Goal: Submit feedback/report problem

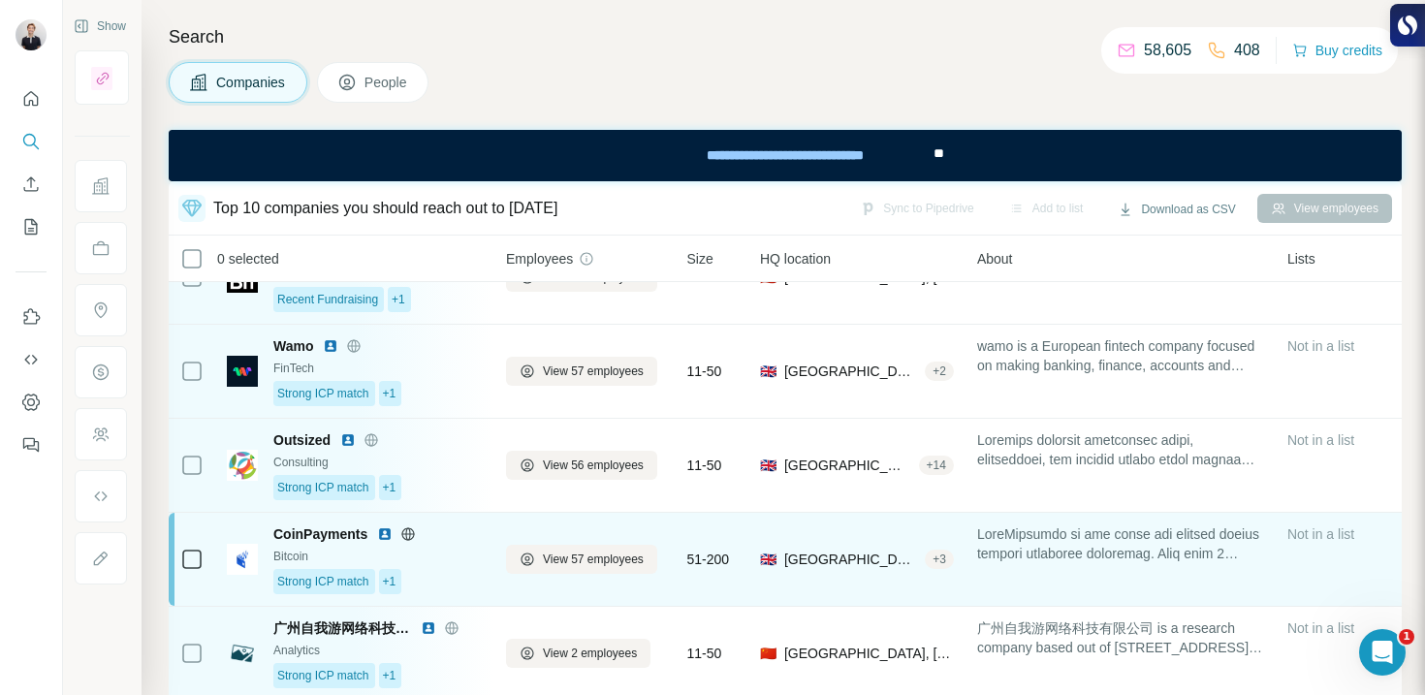
click at [450, 546] on div "CoinPayments Bitcoin Strong ICP match +1" at bounding box center [377, 560] width 209 height 70
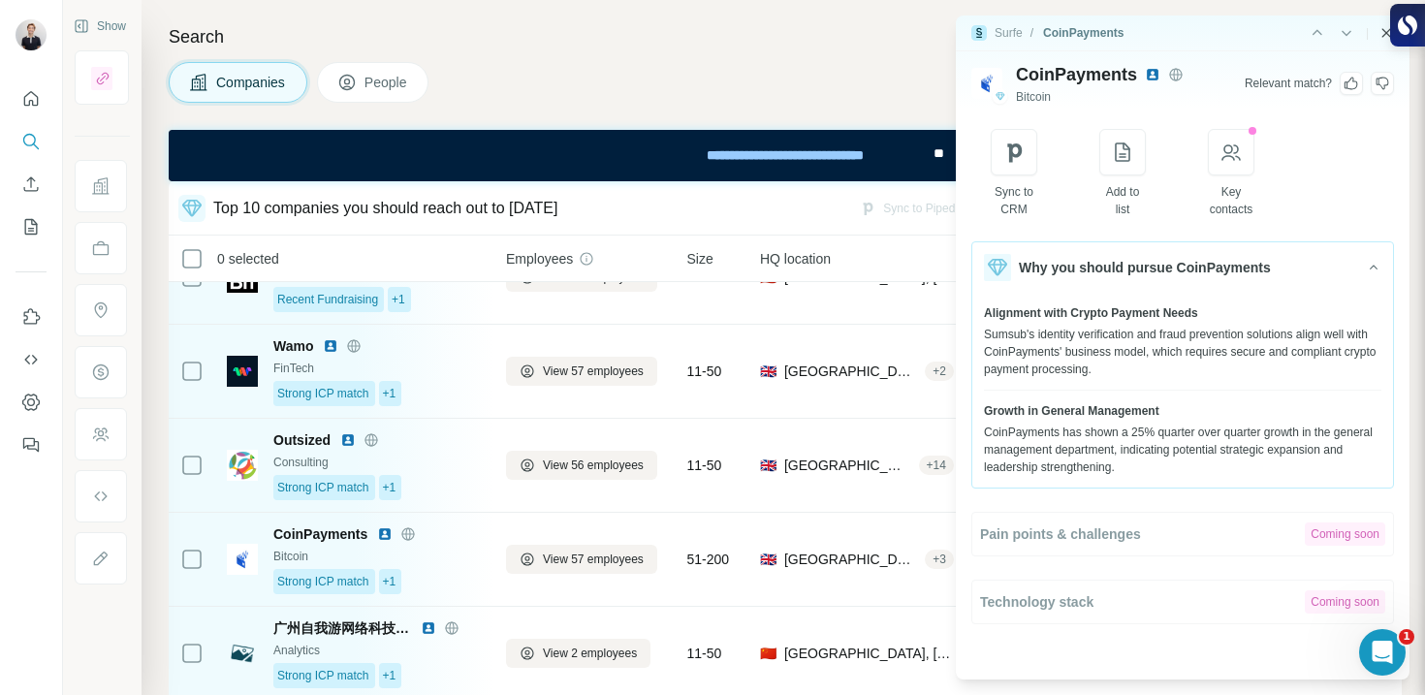
click at [1383, 39] on icon "Close side panel" at bounding box center [1387, 33] width 16 height 16
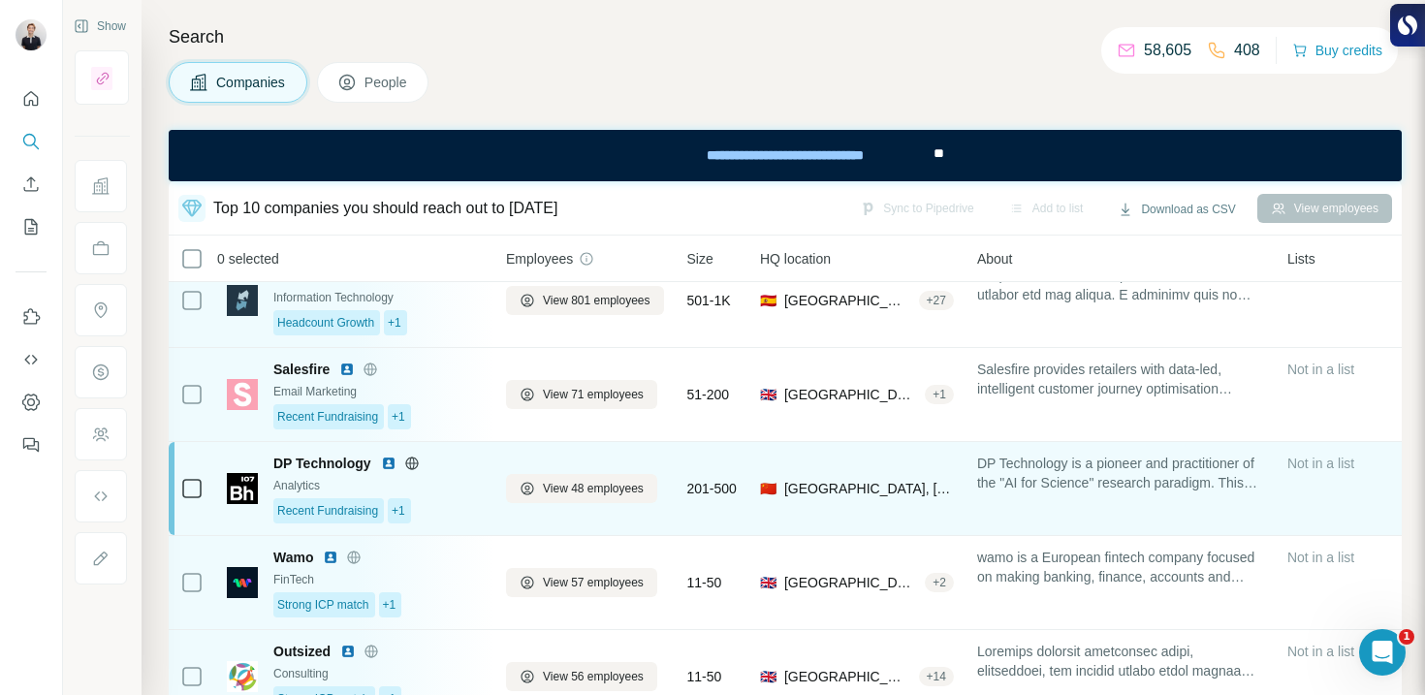
scroll to position [197, 0]
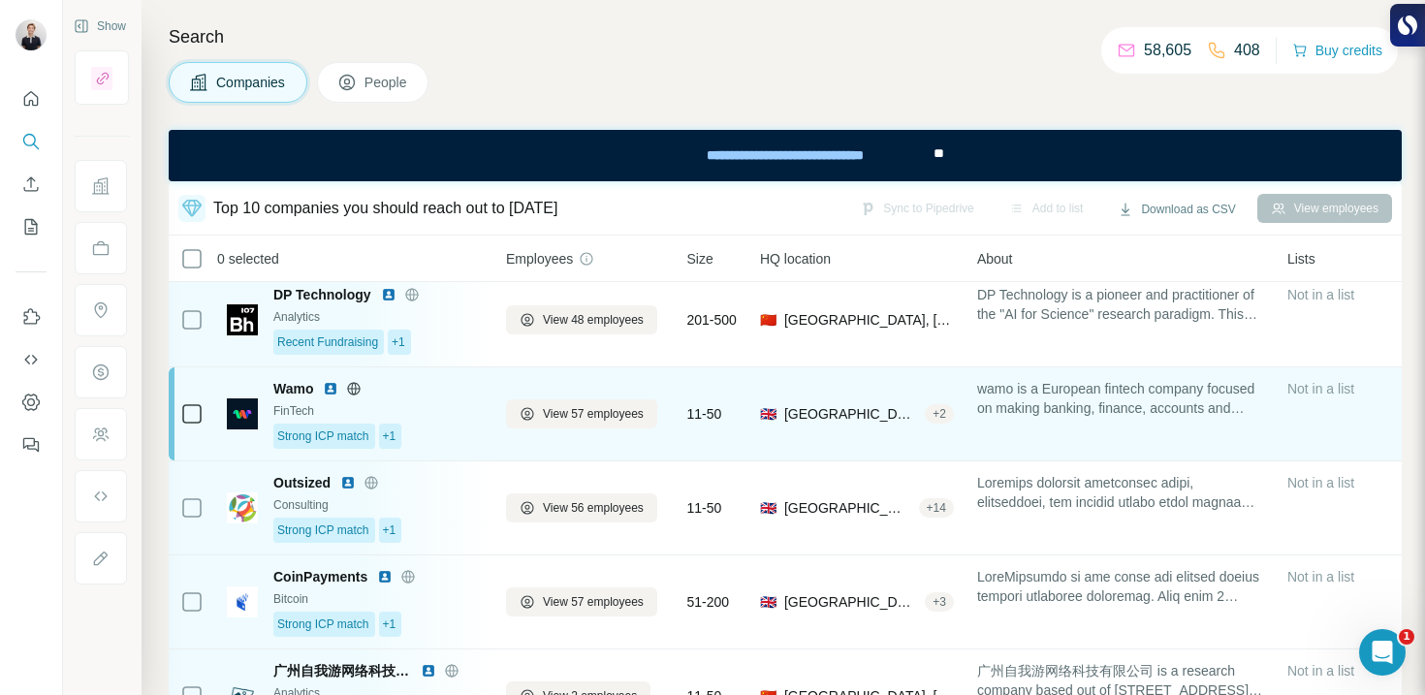
click at [736, 372] on td "11-50" at bounding box center [712, 414] width 73 height 94
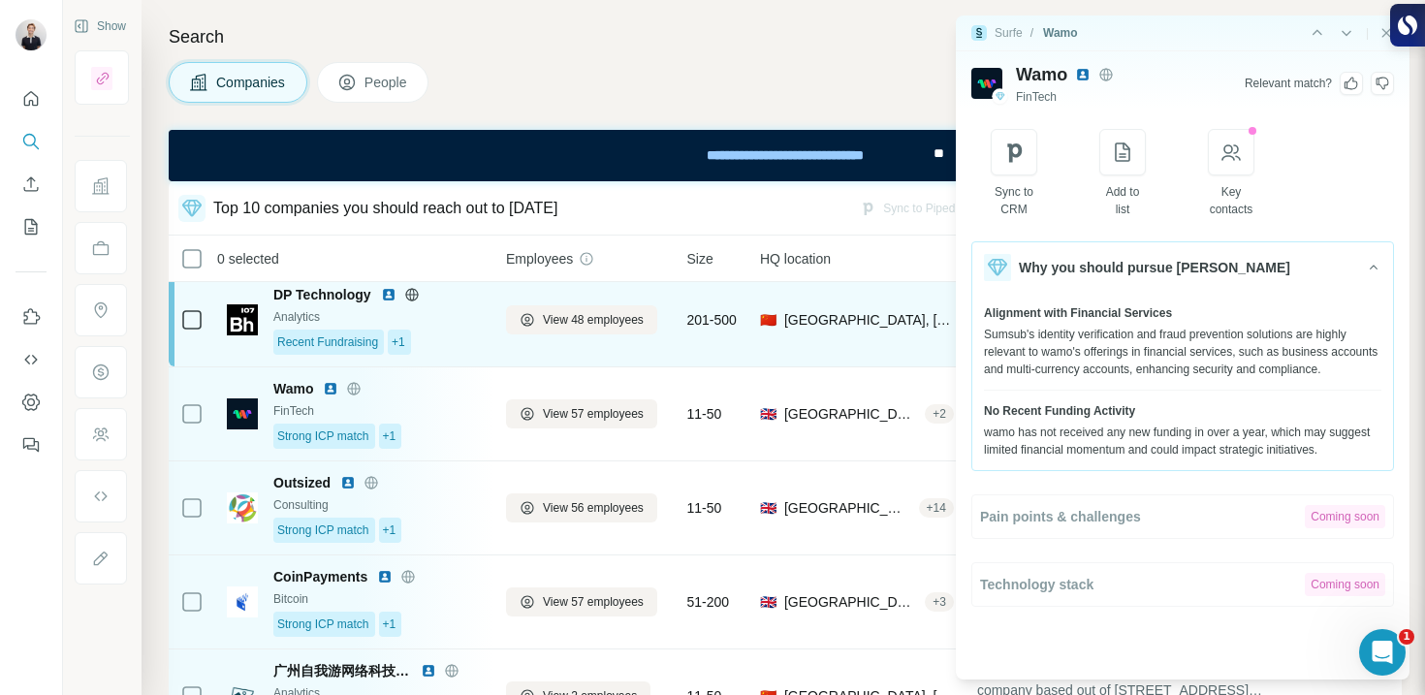
click at [772, 343] on div "🇨🇳 [GEOGRAPHIC_DATA], [GEOGRAPHIC_DATA]" at bounding box center [857, 320] width 194 height 70
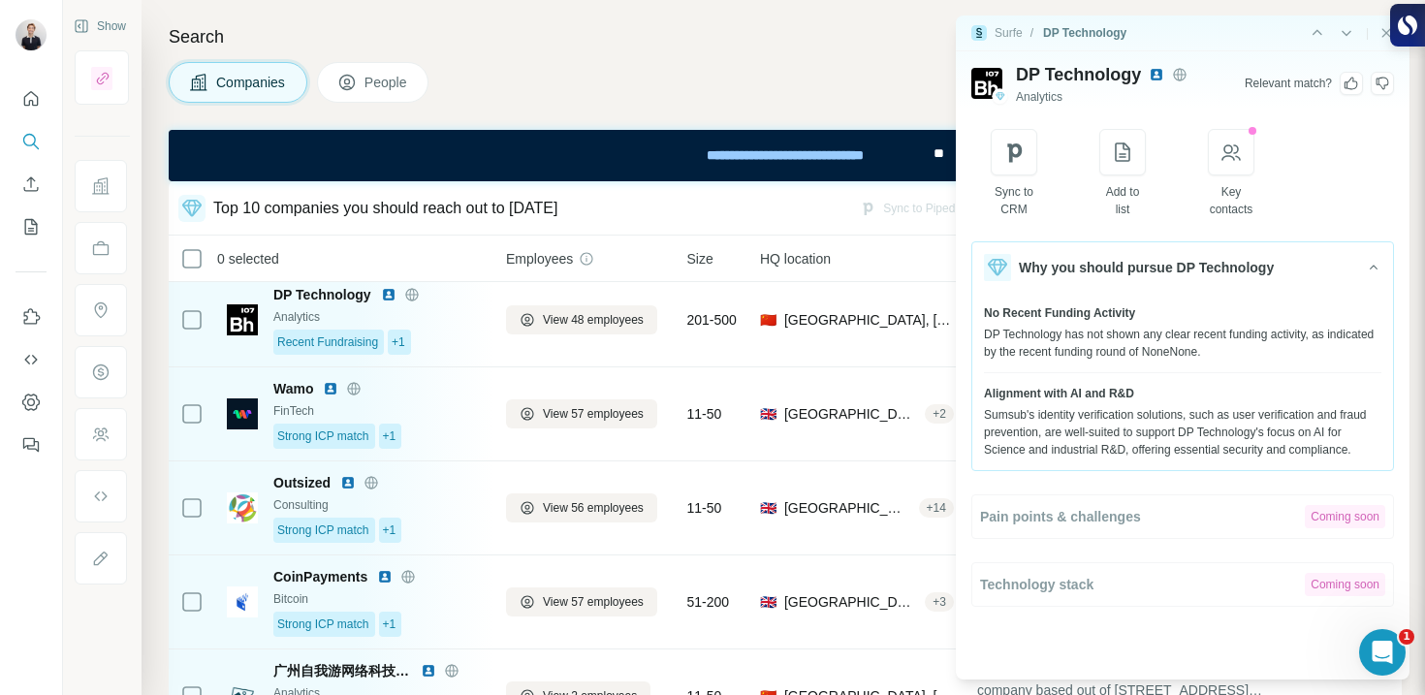
click at [1156, 75] on img at bounding box center [1157, 75] width 16 height 16
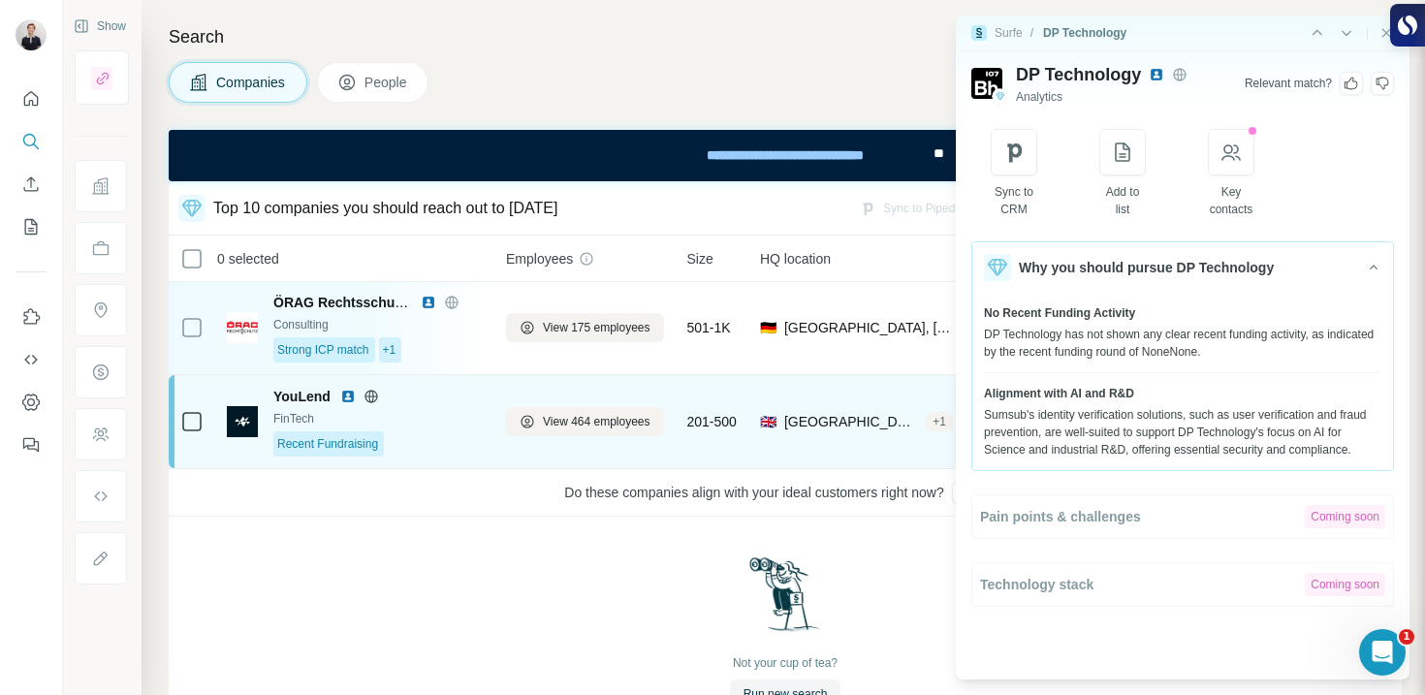
scroll to position [827, 0]
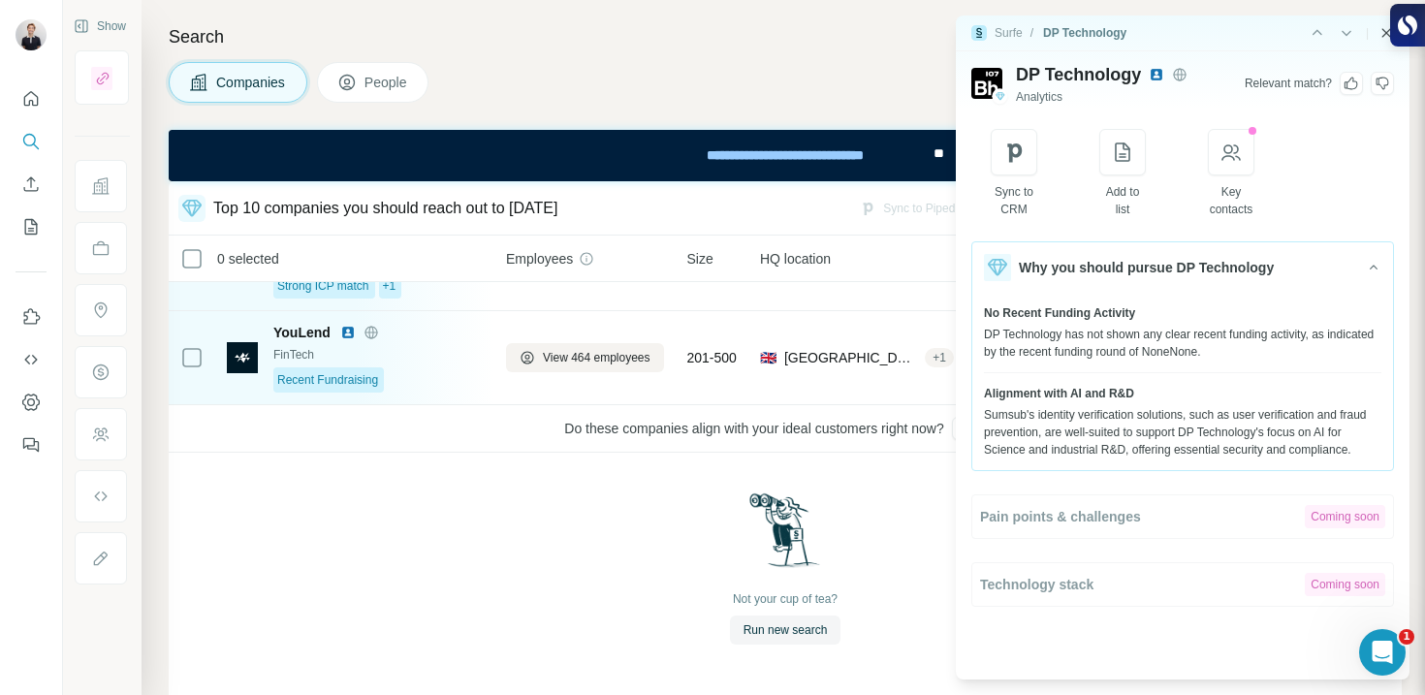
click at [1383, 35] on icon "Close side panel" at bounding box center [1387, 32] width 9 height 9
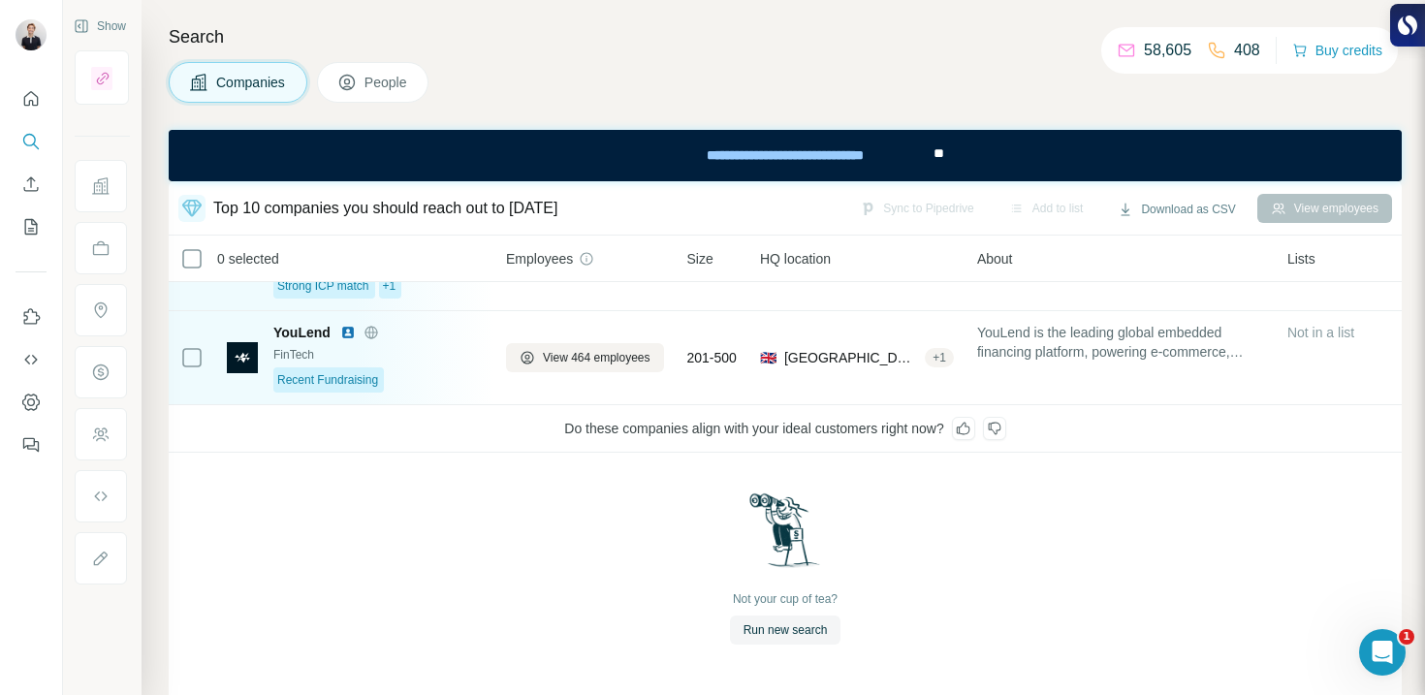
click at [1001, 423] on icon at bounding box center [994, 429] width 13 height 13
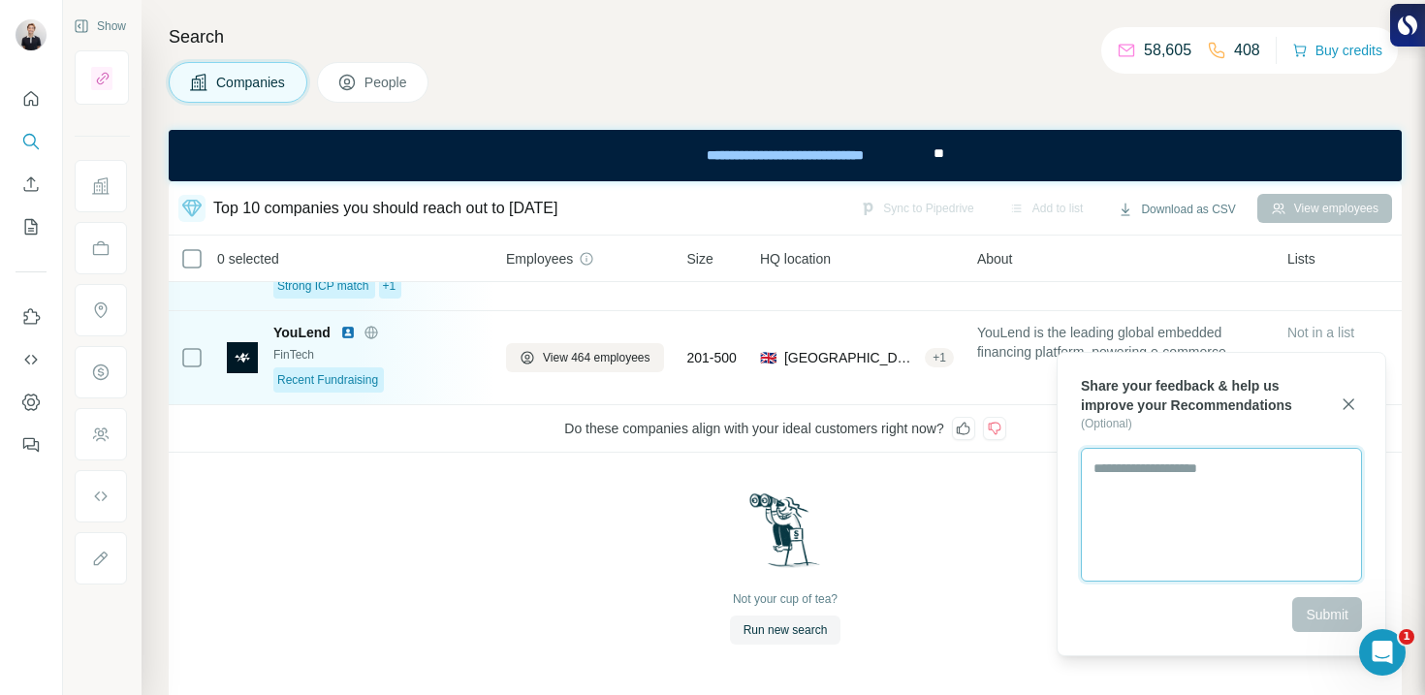
click at [1165, 511] on textarea at bounding box center [1221, 515] width 281 height 134
type textarea "**********"
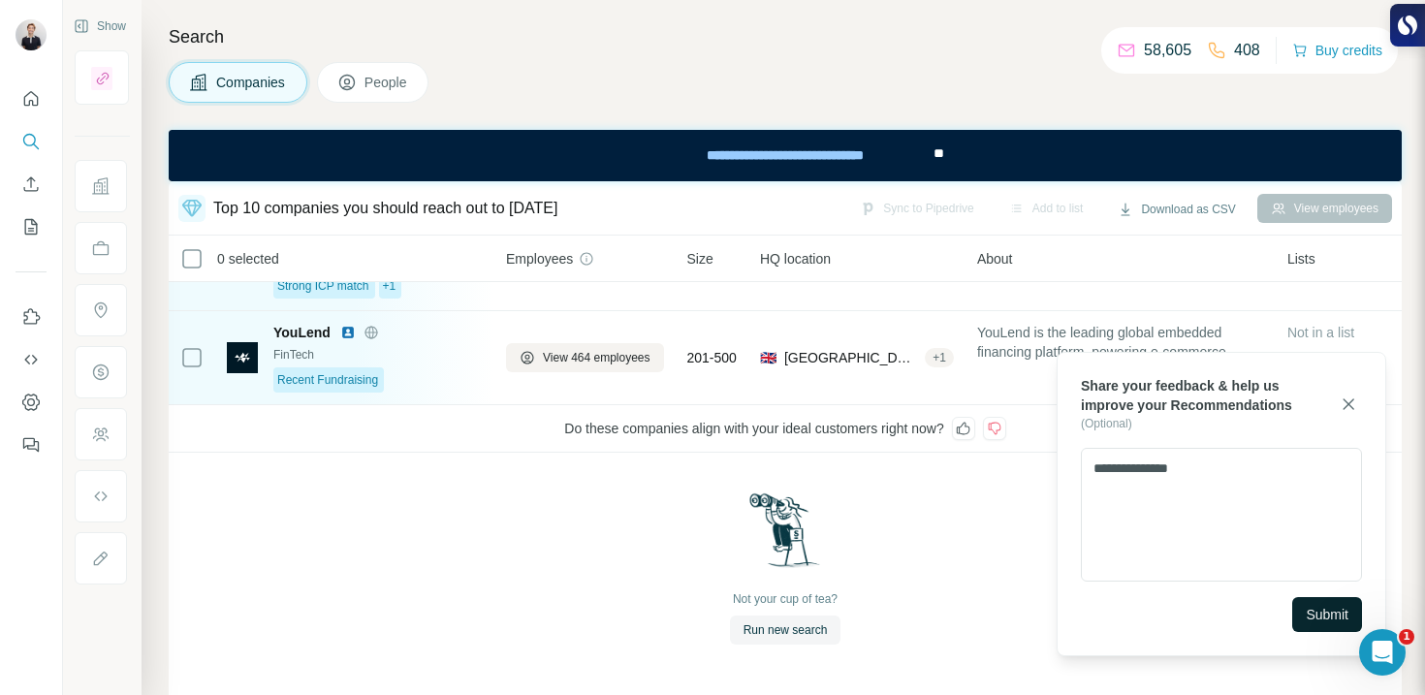
click at [1334, 600] on button "Submit" at bounding box center [1328, 614] width 70 height 35
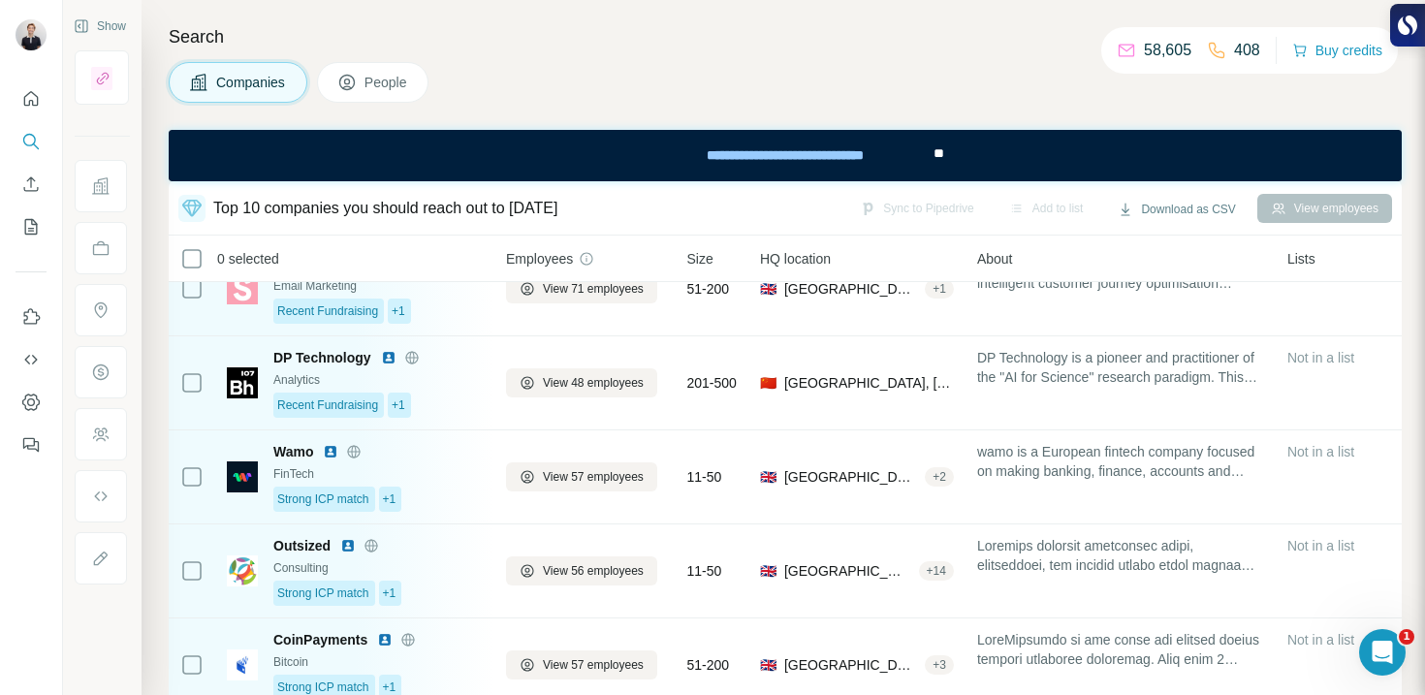
scroll to position [0, 0]
